Goal: Check status: Check status

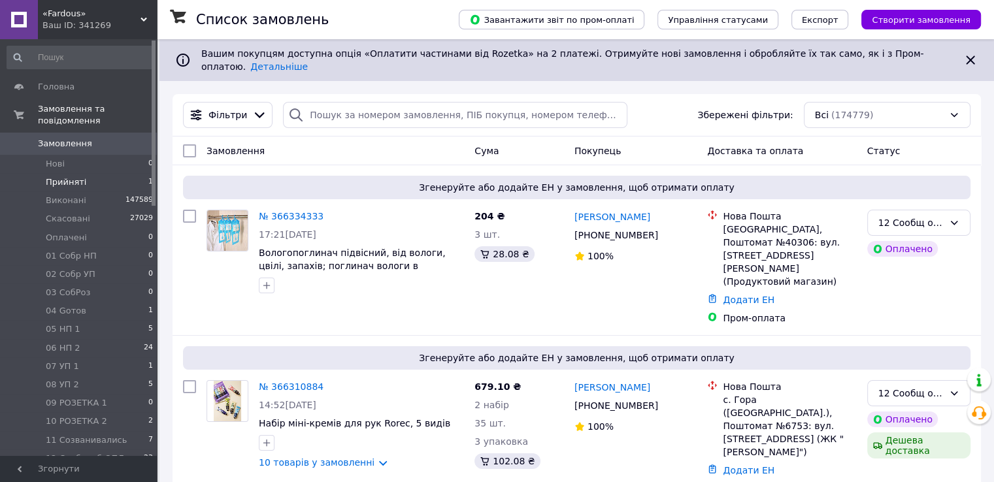
click at [125, 173] on li "Прийняті 1" at bounding box center [80, 182] width 161 height 18
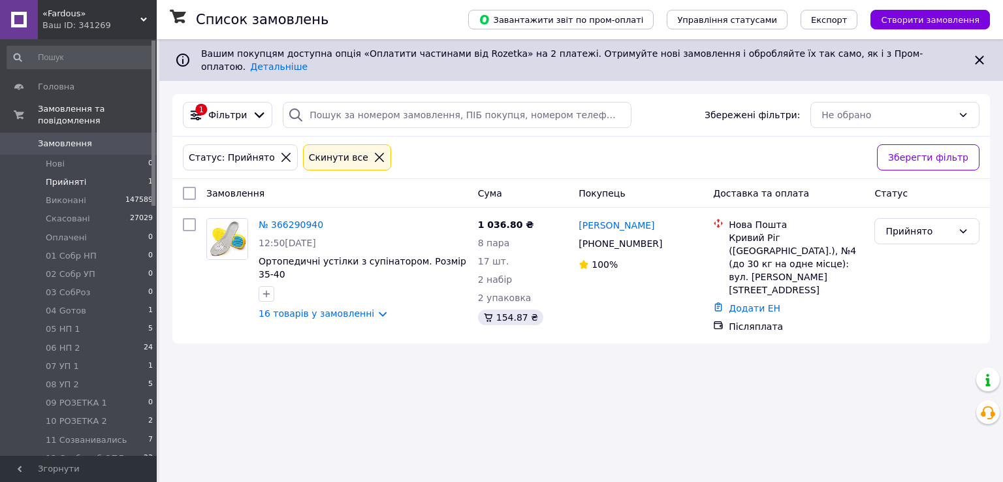
click at [133, 138] on span "0" at bounding box center [139, 144] width 36 height 12
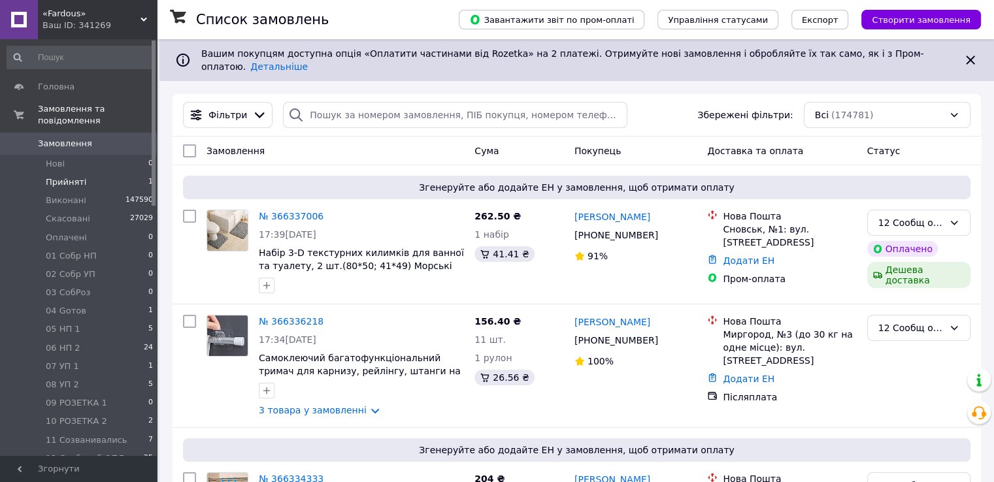
click at [141, 173] on li "Прийняті 1" at bounding box center [80, 182] width 161 height 18
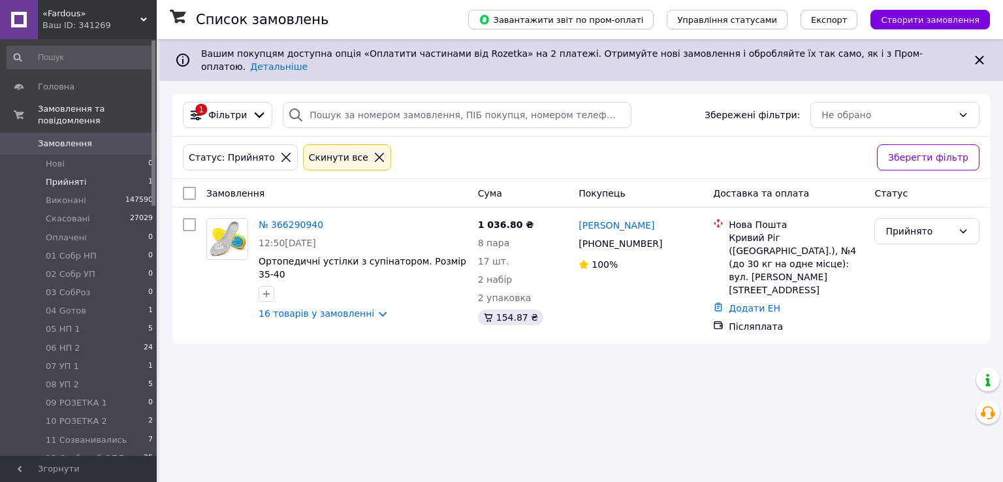
click at [97, 138] on span "Замовлення" at bounding box center [79, 144] width 83 height 12
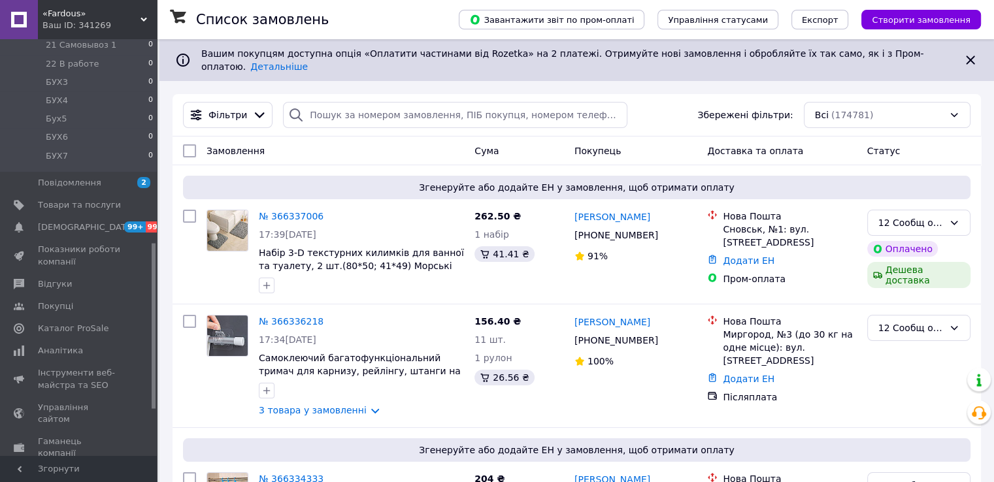
scroll to position [588, 0]
